Goal: Task Accomplishment & Management: Manage account settings

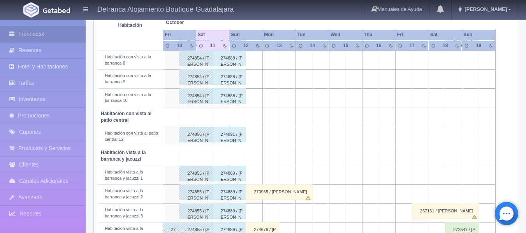
scroll to position [221, 0]
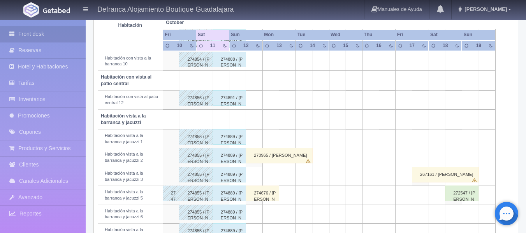
click at [479, 43] on div "19" at bounding box center [479, 45] width 10 height 7
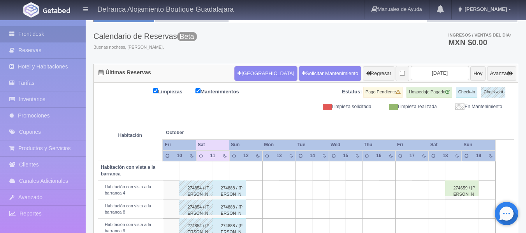
scroll to position [27, 0]
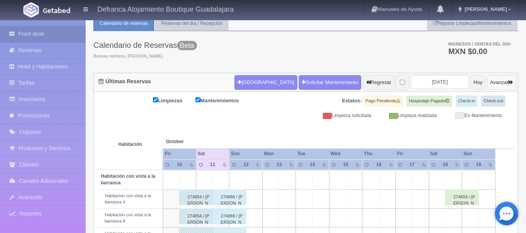
click at [511, 81] on icon "button" at bounding box center [510, 82] width 5 height 5
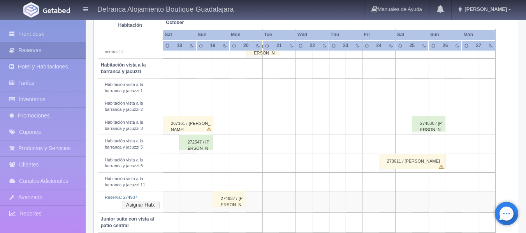
scroll to position [311, 0]
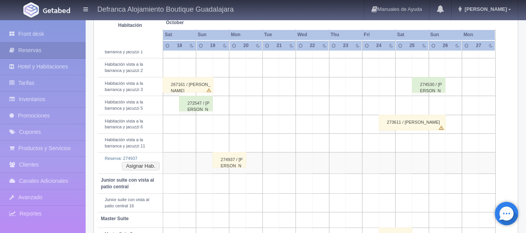
click at [225, 165] on div "274937 / Lourdes Elvira Larios Rodriguez" at bounding box center [229, 160] width 33 height 16
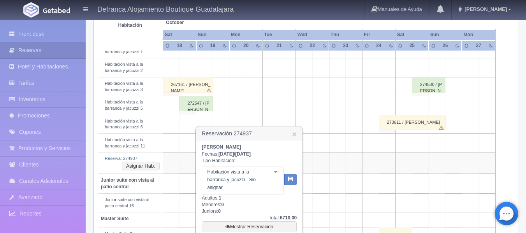
click at [275, 172] on div at bounding box center [276, 173] width 16 height 12
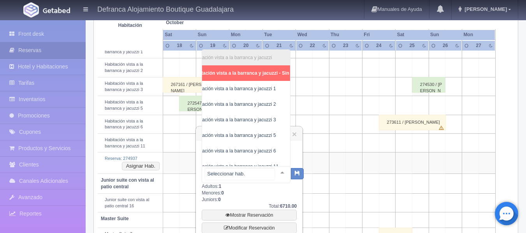
scroll to position [0, 43]
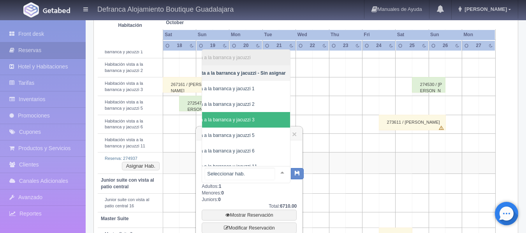
click at [269, 116] on span "Habitación vista a la barranca y jacuzzi 3" at bounding box center [227, 120] width 125 height 16
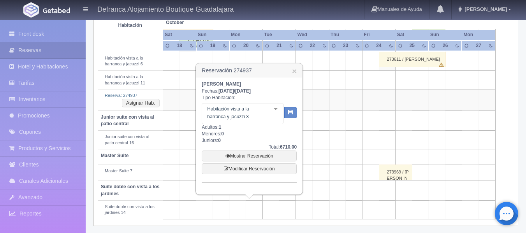
scroll to position [377, 0]
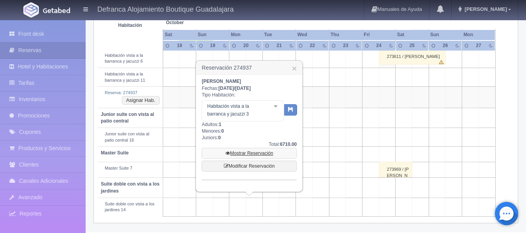
click at [248, 152] on link "Mostrar Reservación" at bounding box center [249, 153] width 95 height 11
click at [288, 114] on button "button" at bounding box center [290, 110] width 13 height 12
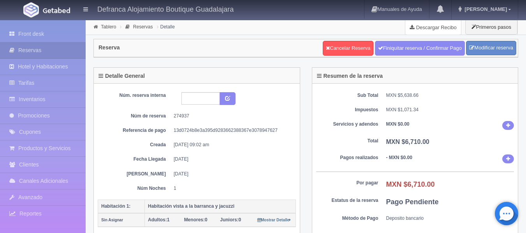
click at [441, 27] on link "Descargar Recibo" at bounding box center [433, 27] width 56 height 16
click at [109, 28] on link "Tablero" at bounding box center [108, 26] width 15 height 5
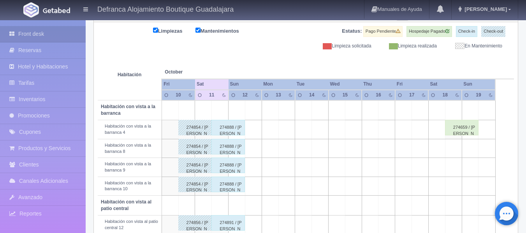
scroll to position [83, 0]
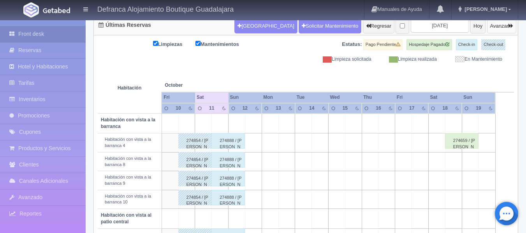
click at [511, 27] on icon "button" at bounding box center [510, 25] width 5 height 5
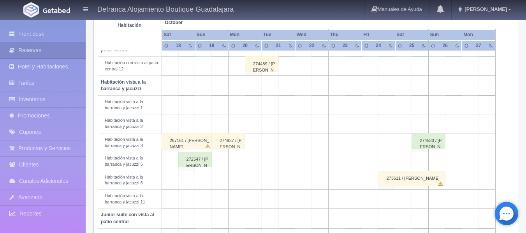
scroll to position [272, 0]
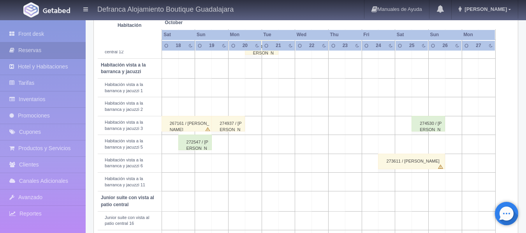
click at [223, 128] on div "274937 / Lourdes Elvira Larios Rodriguez" at bounding box center [227, 124] width 33 height 16
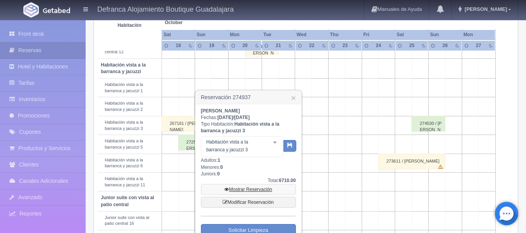
click at [240, 189] on link "Mostrar Reservación" at bounding box center [248, 189] width 95 height 11
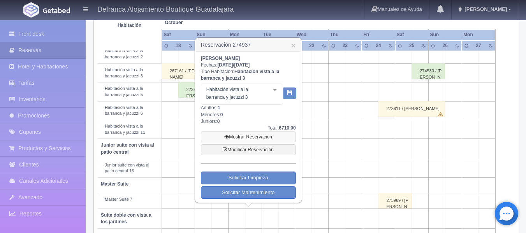
scroll to position [311, 0]
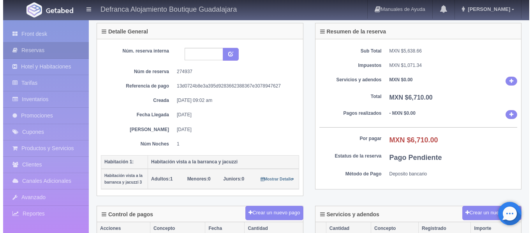
scroll to position [78, 0]
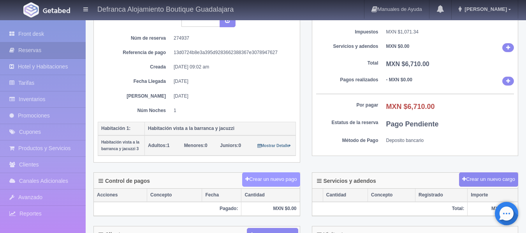
click at [258, 178] on button "Crear un nuevo pago" at bounding box center [271, 179] width 58 height 14
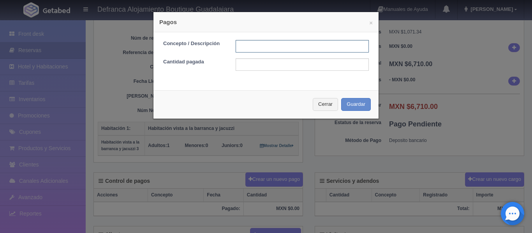
click at [260, 48] on input "text" at bounding box center [301, 46] width 133 height 12
type input "TRANSFERENCIA"
click at [271, 67] on input "text" at bounding box center [301, 64] width 133 height 12
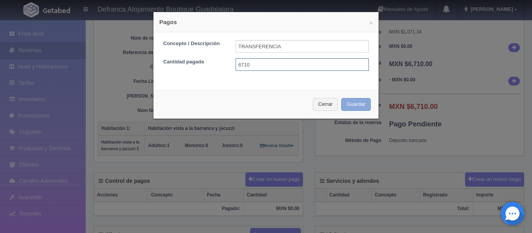
type input "6710"
click at [345, 102] on button "Guardar" at bounding box center [356, 104] width 30 height 13
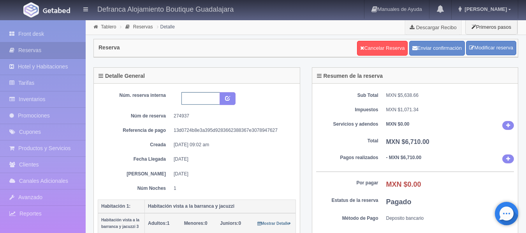
click at [201, 100] on input "text" at bounding box center [200, 98] width 39 height 12
click at [184, 97] on input "HVBJ3 191025-201025" at bounding box center [200, 98] width 39 height 12
type input "HVBJ3 191025-201025"
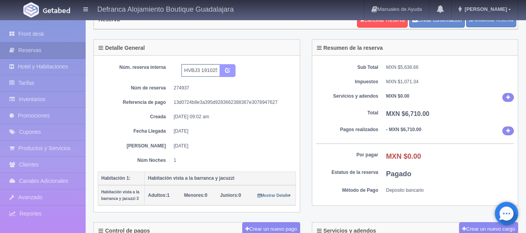
scroll to position [39, 0]
